Goal: Information Seeking & Learning: Learn about a topic

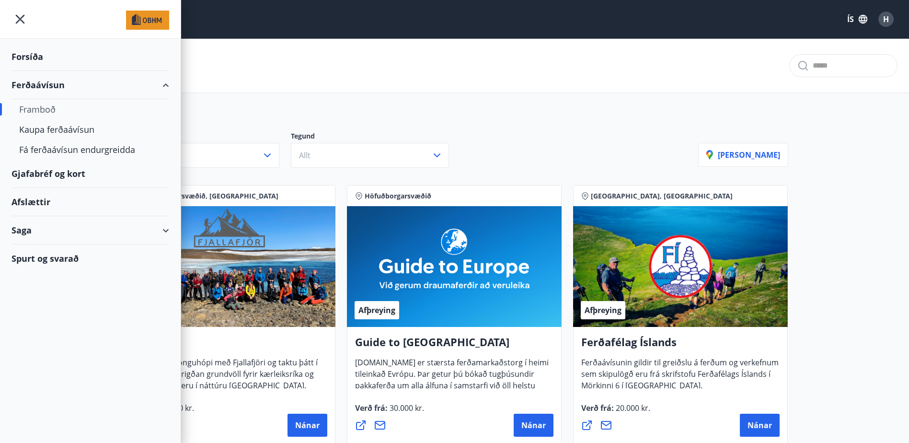
click at [475, 114] on div "Svæði Allt Tegund Allt [PERSON_NAME]" at bounding box center [455, 145] width 690 height 67
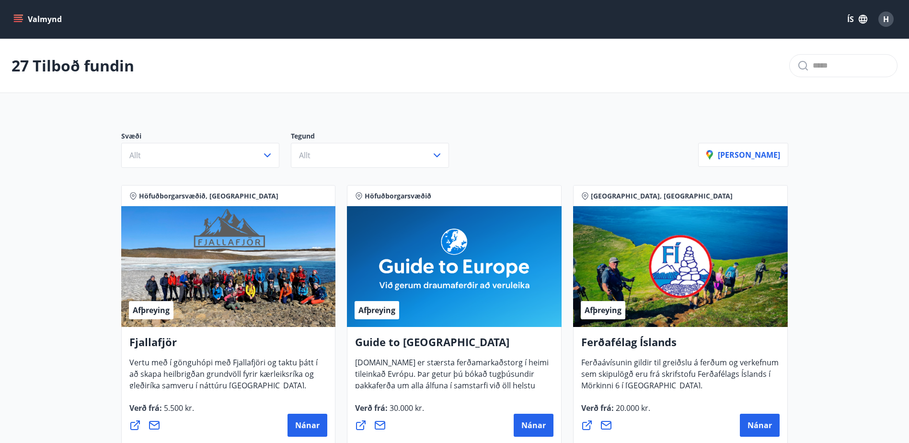
click at [43, 18] on button "Valmynd" at bounding box center [39, 19] width 54 height 17
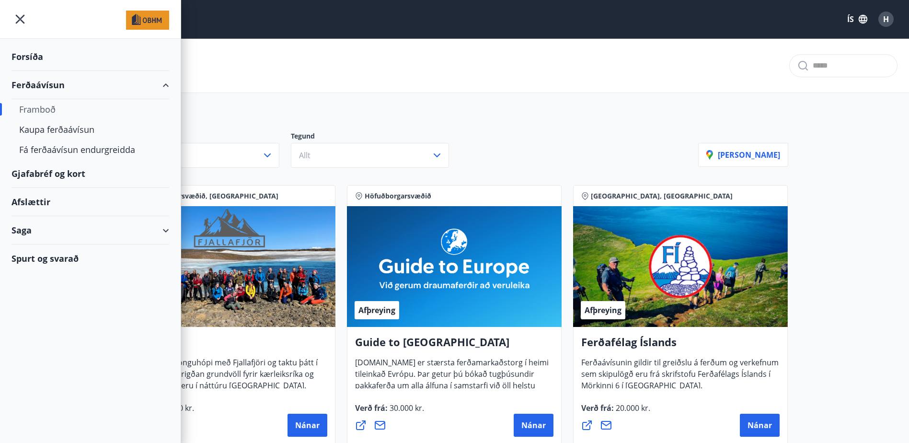
click at [45, 112] on div "Framboð" at bounding box center [90, 109] width 142 height 20
click at [30, 205] on div "Afslættir" at bounding box center [91, 202] width 158 height 28
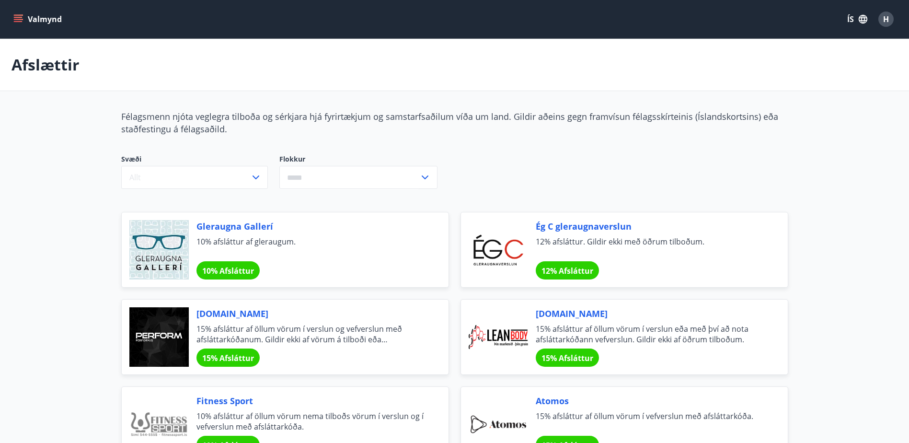
click at [43, 18] on button "Valmynd" at bounding box center [39, 19] width 54 height 17
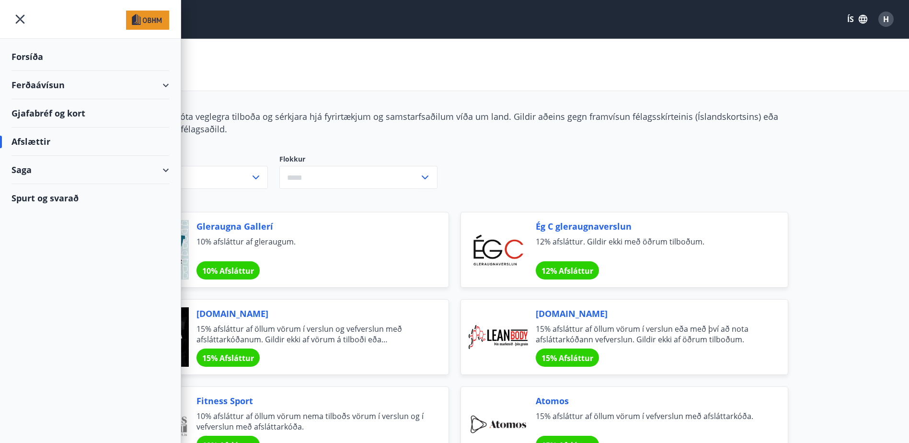
click at [31, 57] on div "Forsíða" at bounding box center [91, 57] width 158 height 28
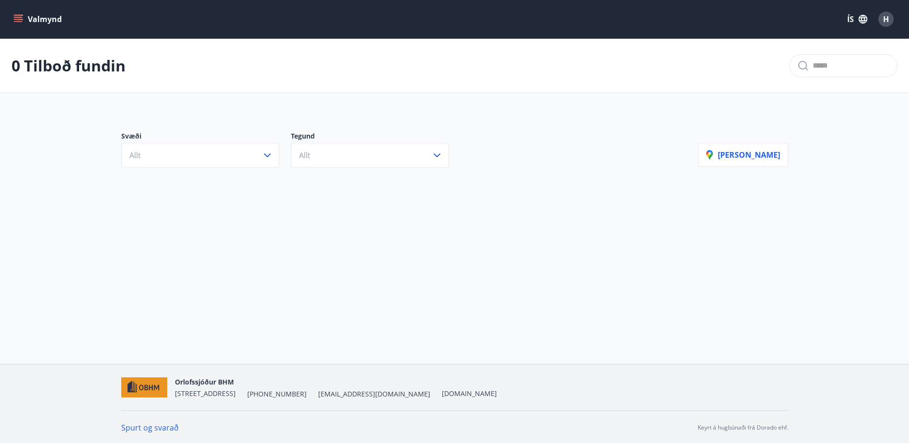
click at [29, 11] on button "Valmynd" at bounding box center [39, 19] width 54 height 17
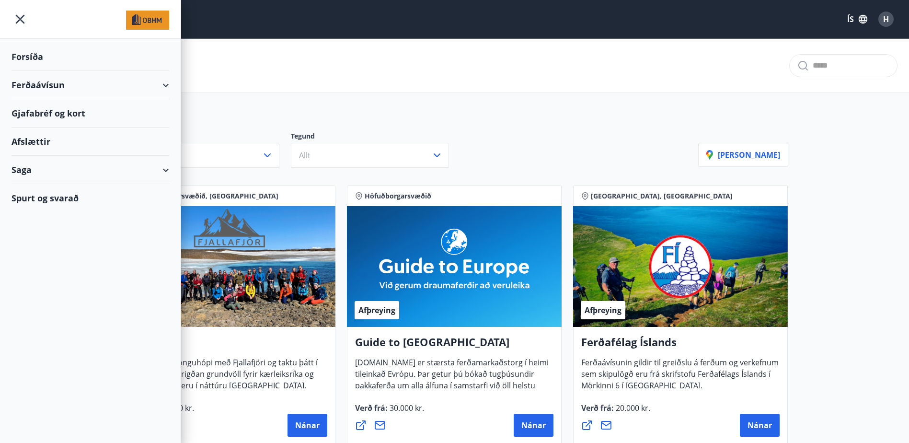
click at [144, 21] on img at bounding box center [147, 20] width 43 height 19
